Goal: Find specific fact: Find specific page/section

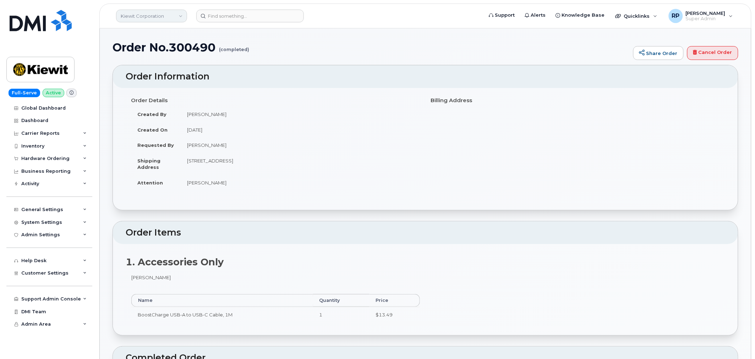
click at [150, 15] on link "Kiewit Corporation" at bounding box center [151, 16] width 71 height 13
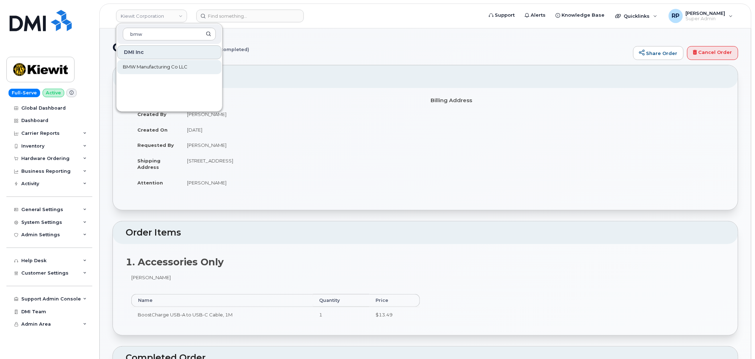
type input "bmw"
click at [170, 64] on span "BMW Manufacturing Co LLC" at bounding box center [155, 67] width 65 height 7
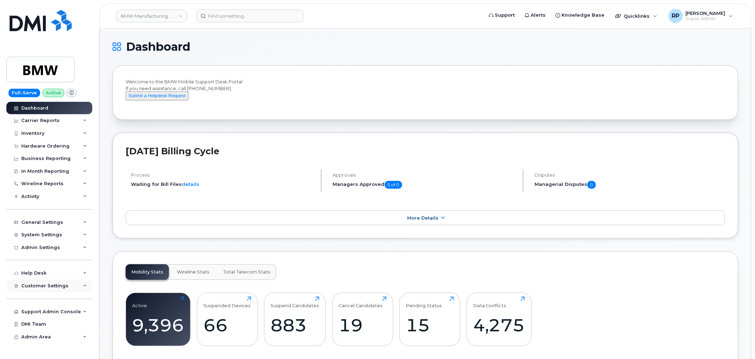
click at [54, 287] on span "Customer Settings" at bounding box center [44, 285] width 47 height 5
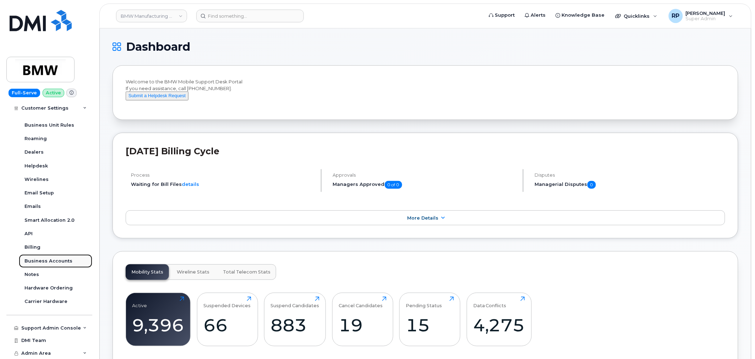
click at [52, 261] on div "Business Accounts" at bounding box center [48, 261] width 48 height 6
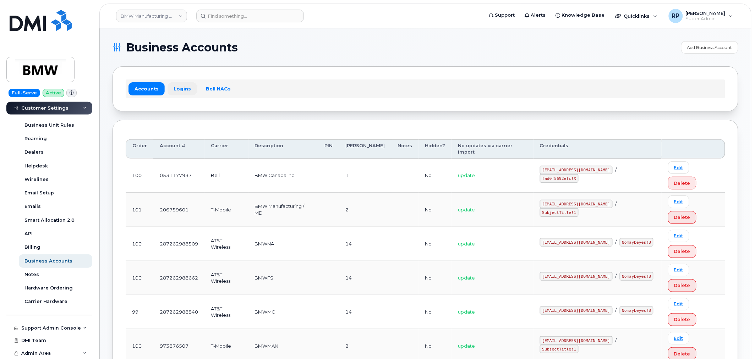
click at [174, 86] on link "Logins" at bounding box center [182, 88] width 29 height 13
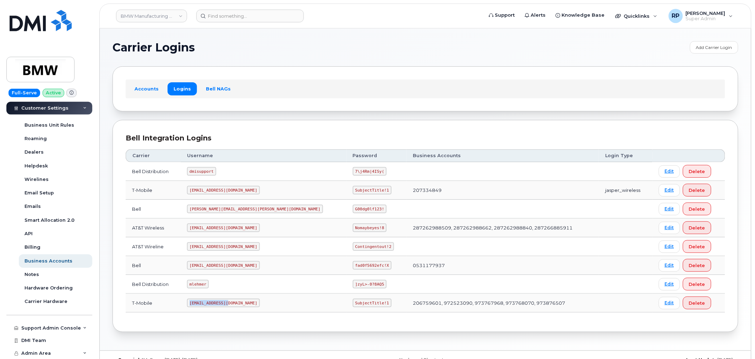
drag, startPoint x: 200, startPoint y: 305, endPoint x: 237, endPoint y: 304, distance: 36.9
click at [237, 304] on code "MS-BMW@dminc.com" at bounding box center [223, 303] width 73 height 9
copy code "MS-BMW@dminc.com"
drag, startPoint x: 286, startPoint y: 304, endPoint x: 320, endPoint y: 305, distance: 33.7
click at [353, 305] on code "SubjectTitle!1" at bounding box center [372, 303] width 39 height 9
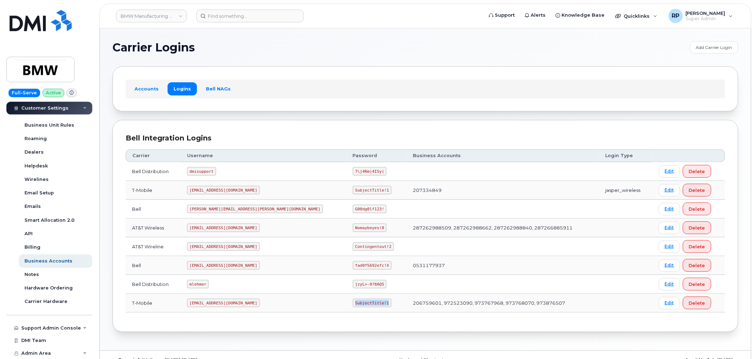
copy code "SubjectTitle!1"
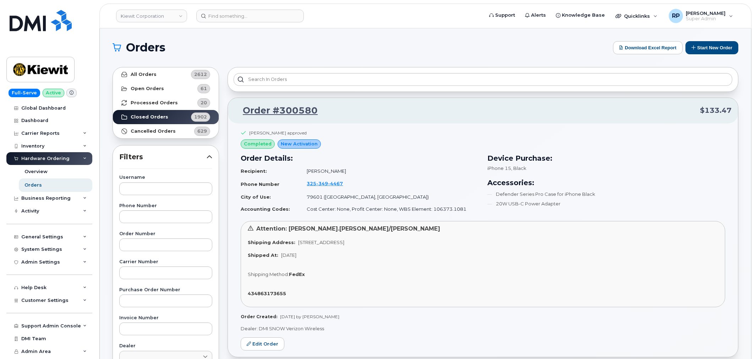
scroll to position [2201, 0]
